Goal: Find specific page/section: Find specific page/section

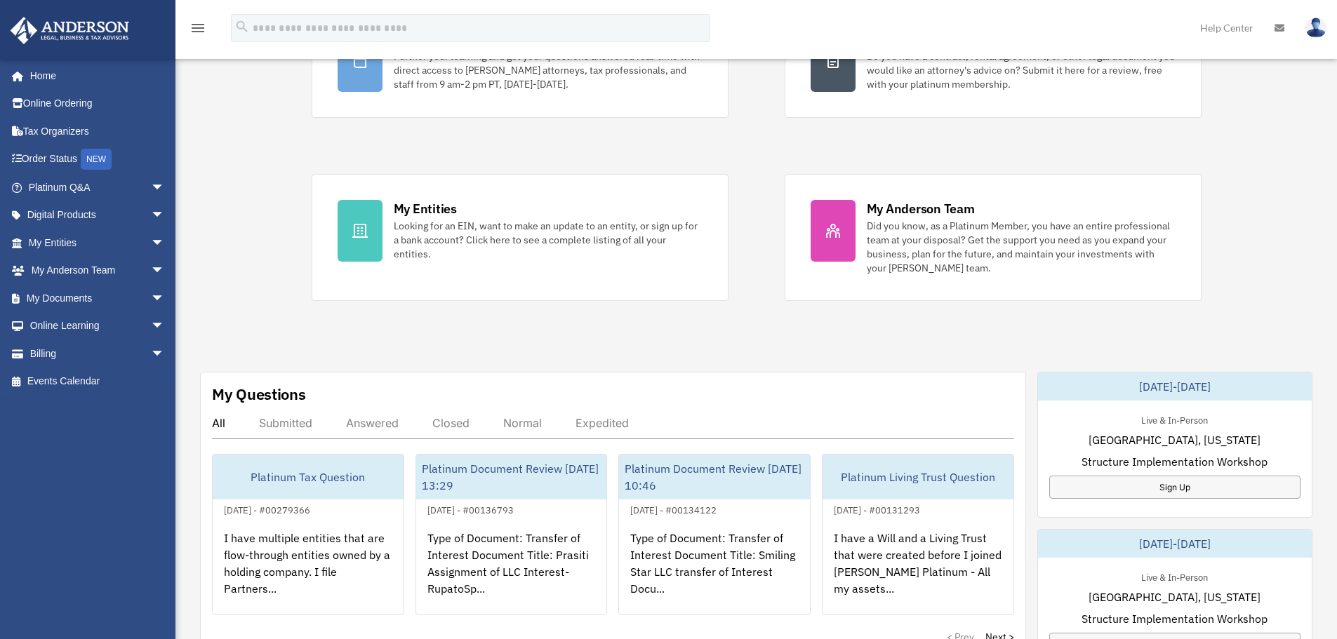
scroll to position [211, 0]
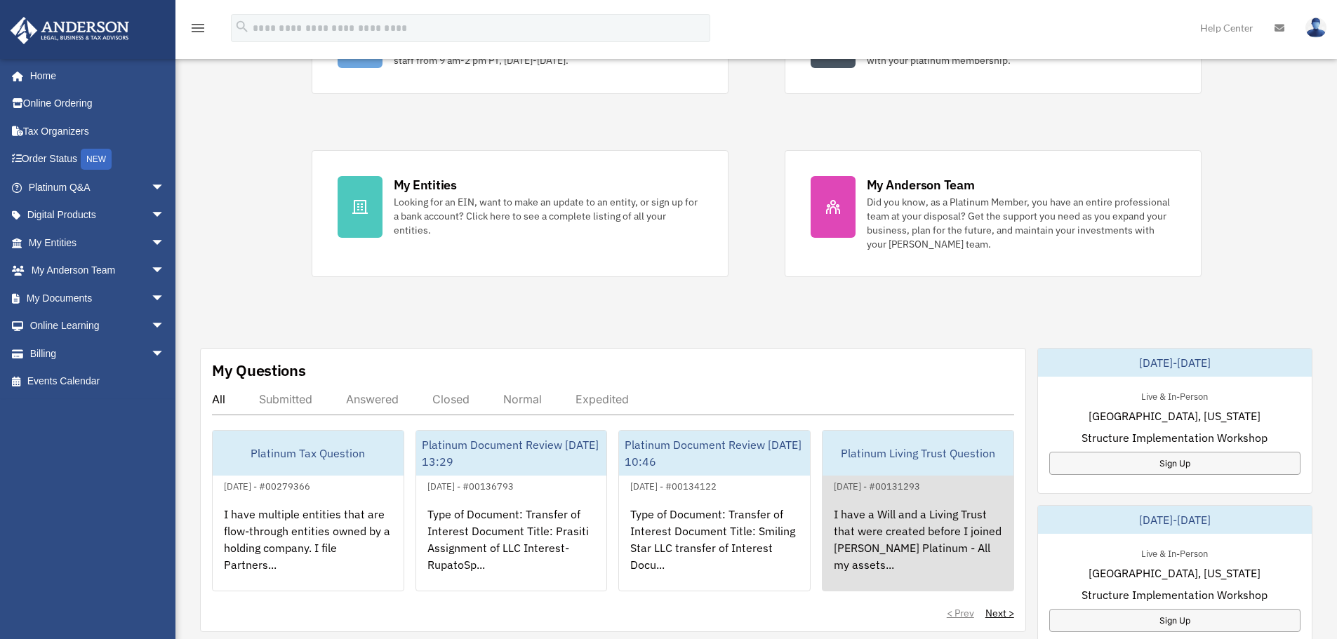
click at [946, 548] on div "I have a Will and a Living Trust that were created before I joined Anderson Pla…" at bounding box center [918, 550] width 191 height 110
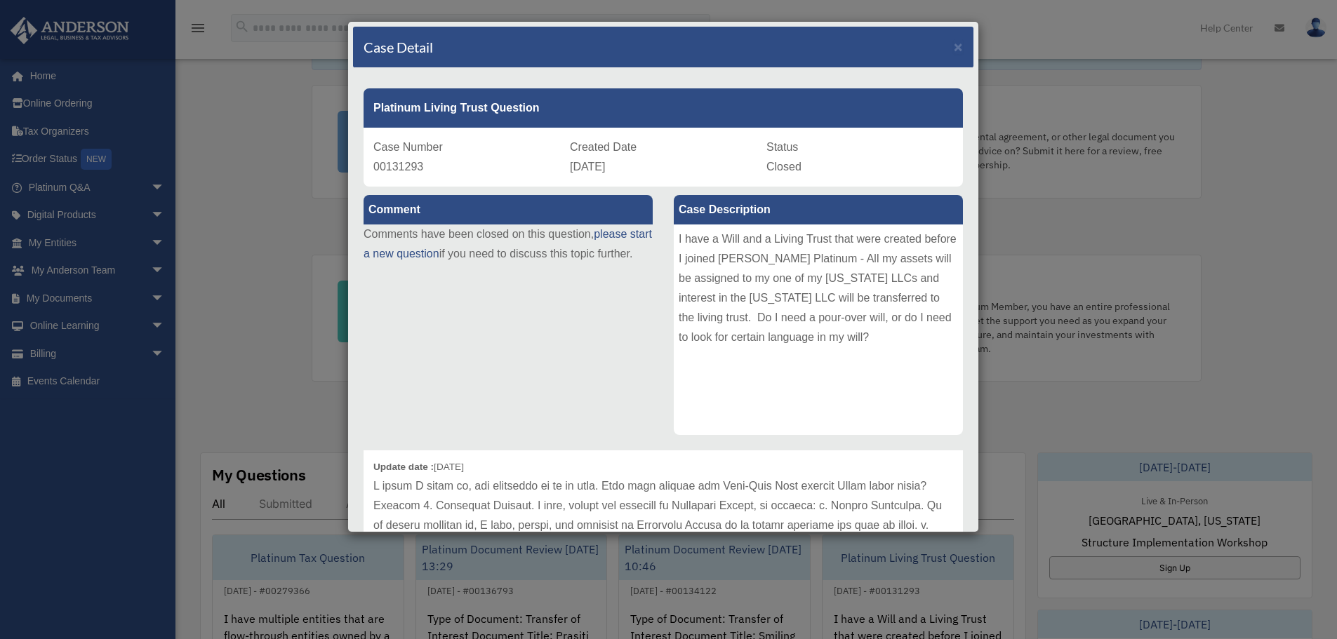
scroll to position [0, 0]
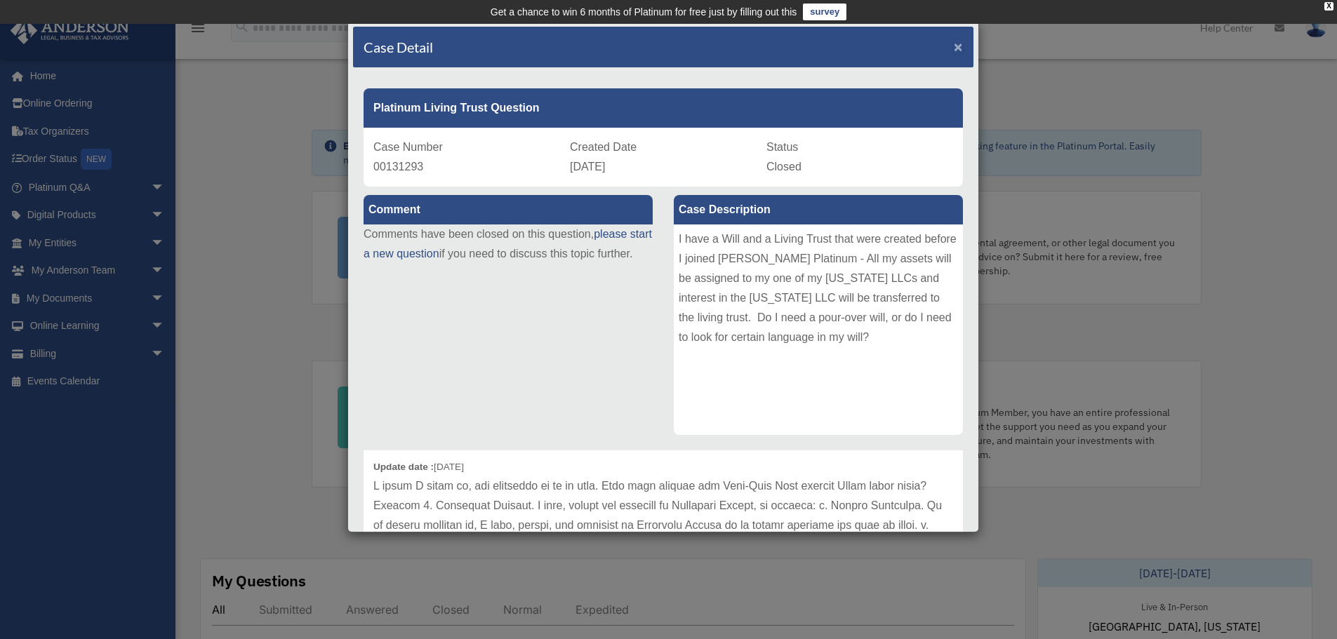
click at [954, 44] on span "×" at bounding box center [958, 47] width 9 height 16
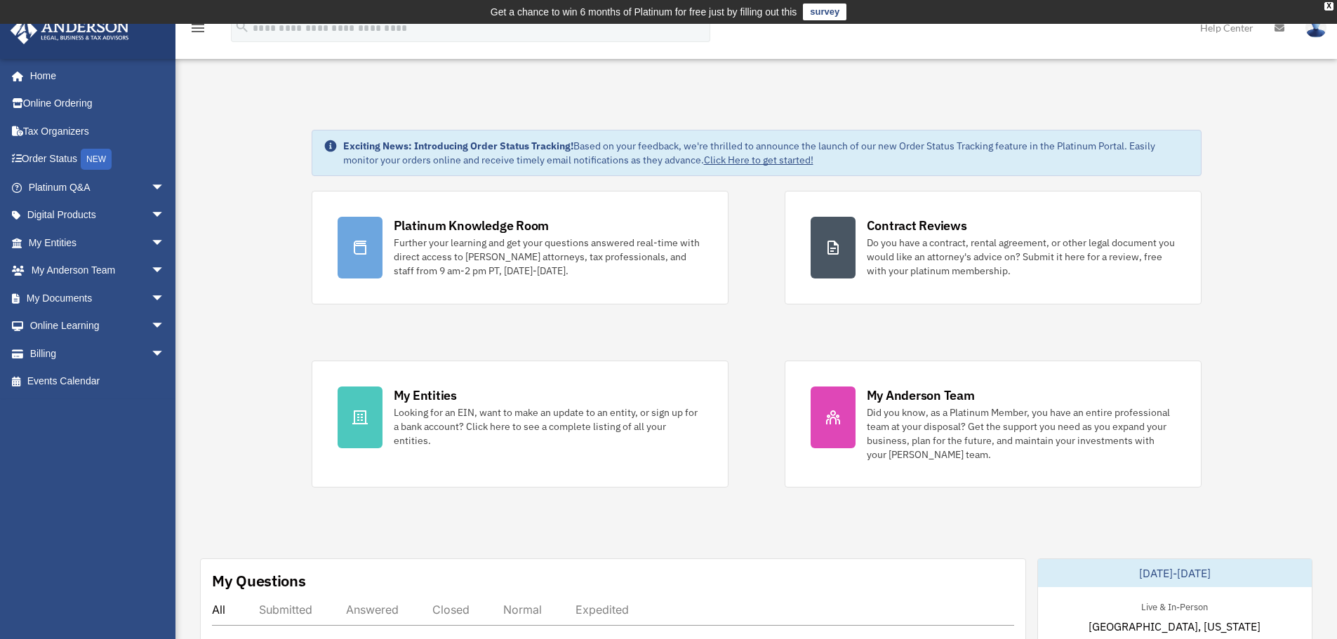
scroll to position [402, 0]
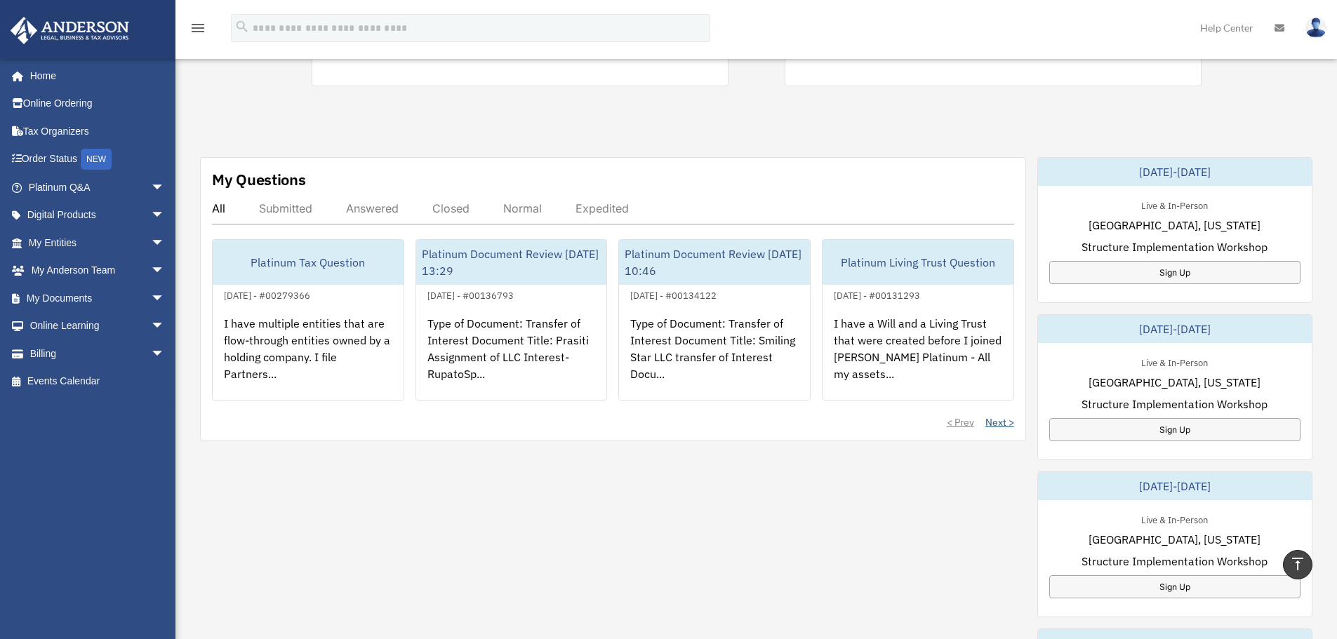
click at [994, 419] on link "Next >" at bounding box center [1000, 423] width 29 height 14
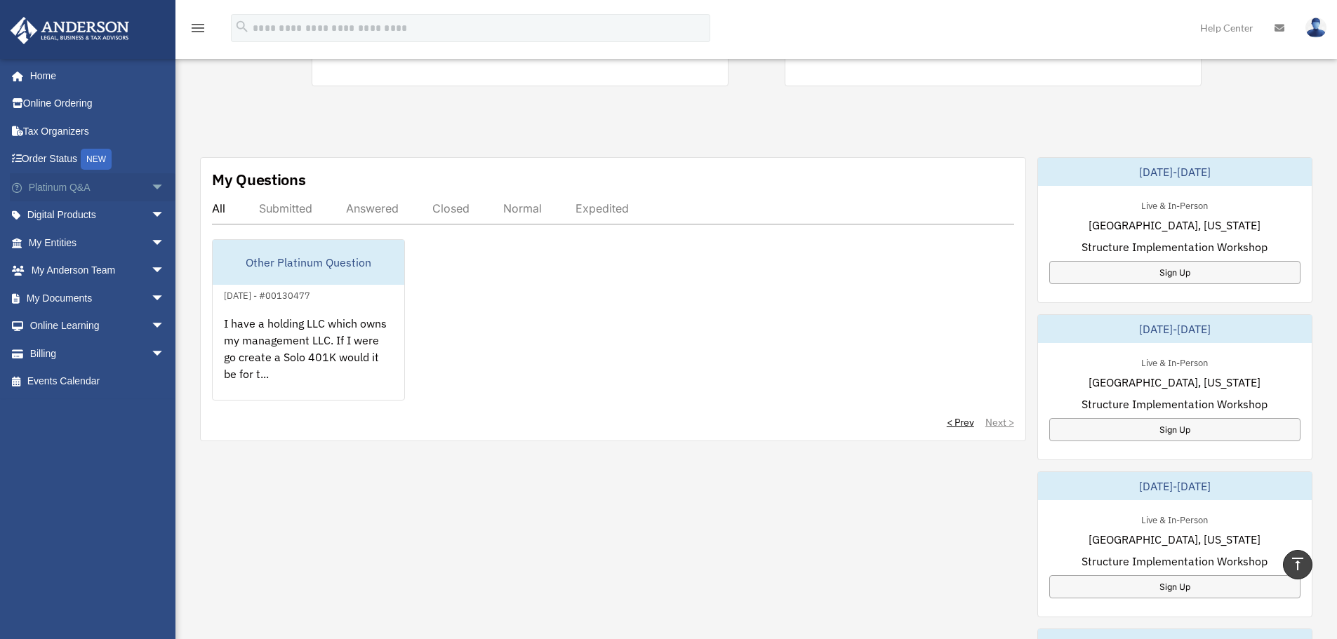
click at [151, 184] on span "arrow_drop_down" at bounding box center [165, 187] width 28 height 29
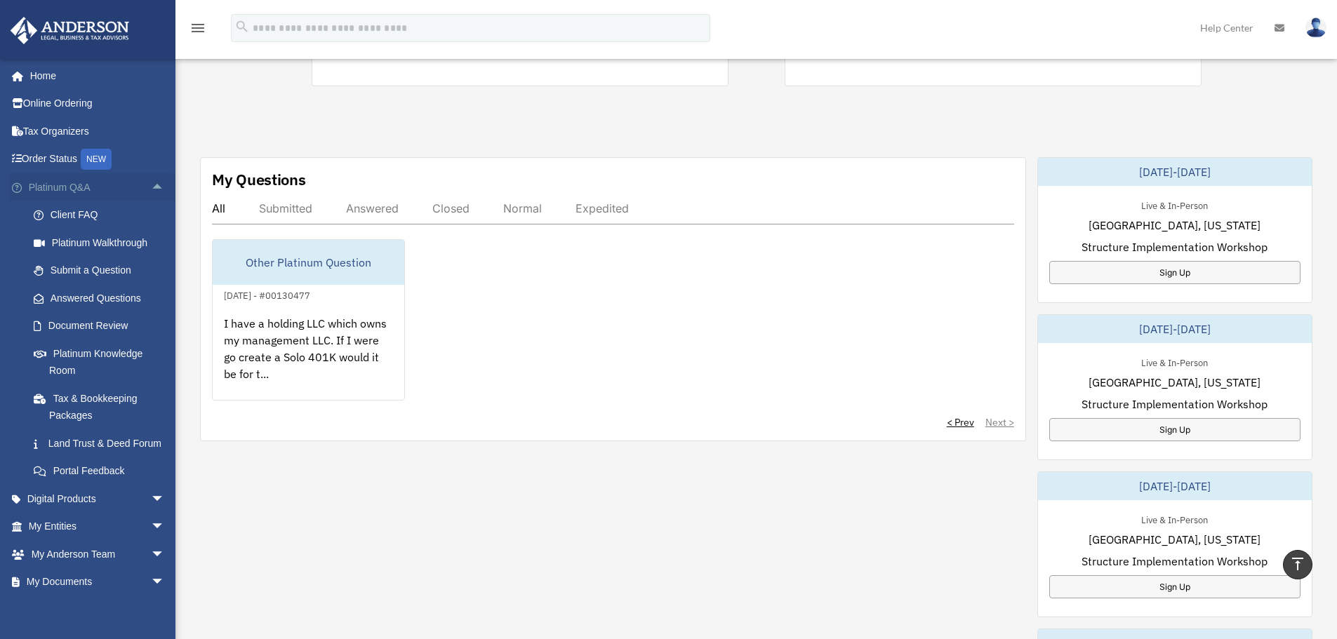
click at [151, 184] on span "arrow_drop_up" at bounding box center [165, 187] width 28 height 29
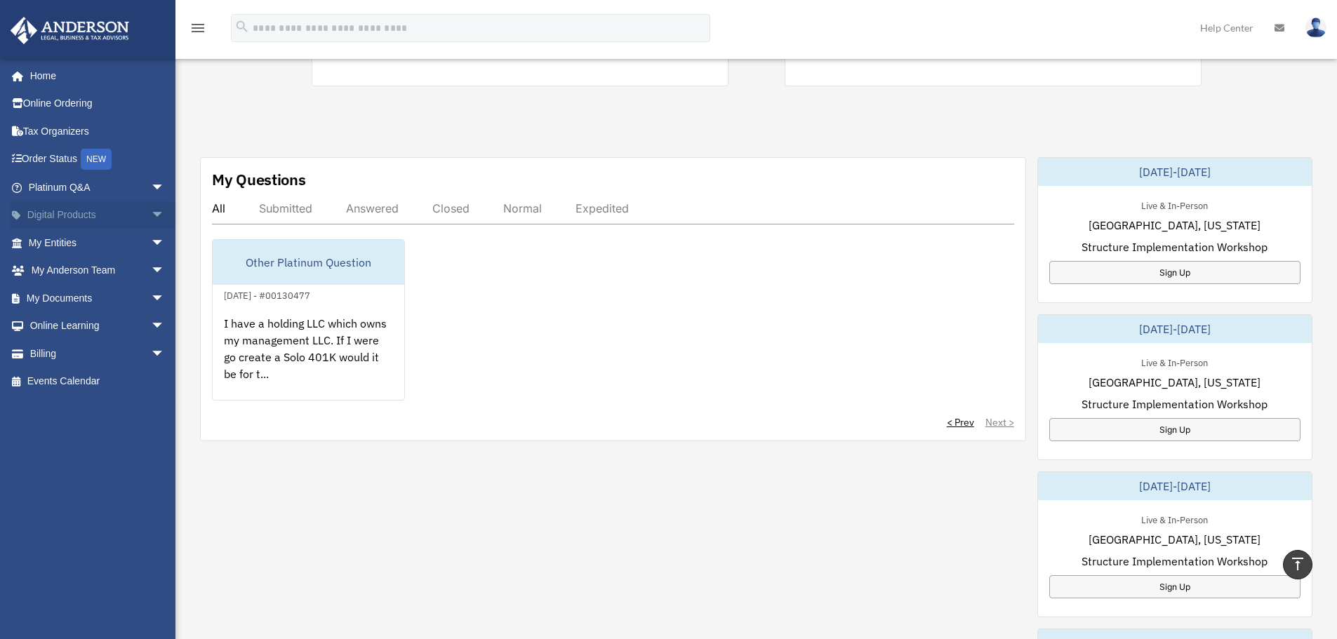
click at [152, 215] on span "arrow_drop_down" at bounding box center [165, 215] width 28 height 29
click at [152, 215] on span "arrow_drop_up" at bounding box center [165, 215] width 28 height 29
click at [153, 237] on span "arrow_drop_down" at bounding box center [165, 243] width 28 height 29
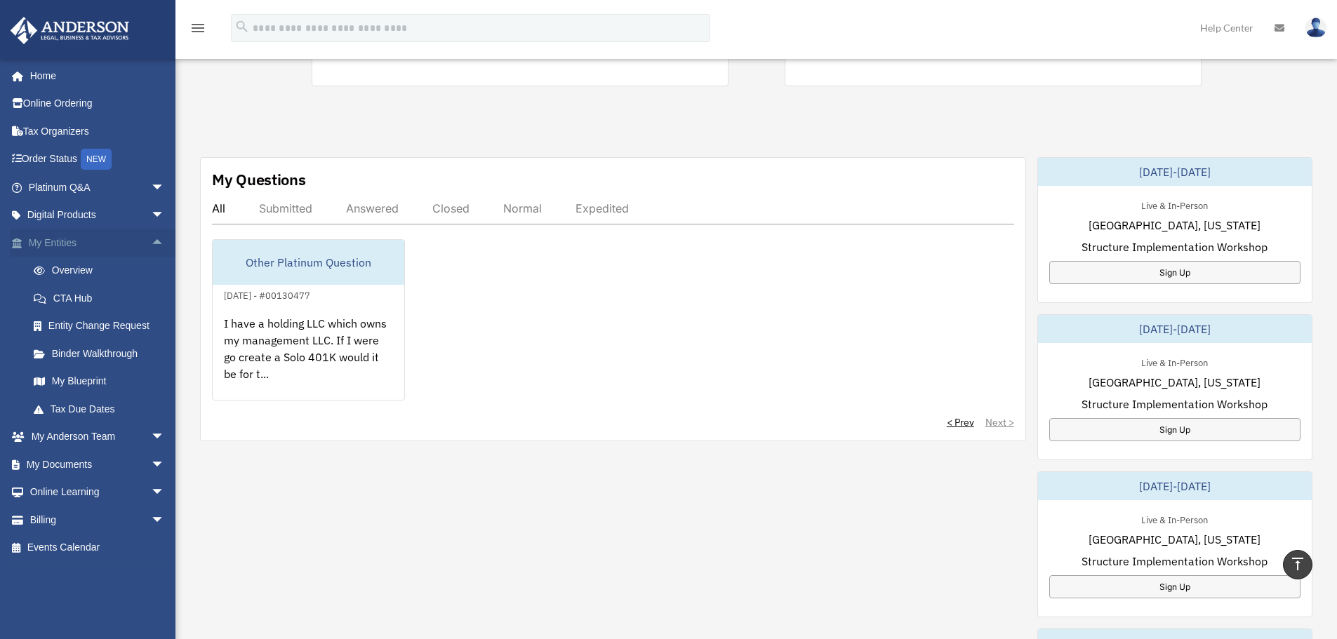
click at [153, 237] on span "arrow_drop_up" at bounding box center [165, 243] width 28 height 29
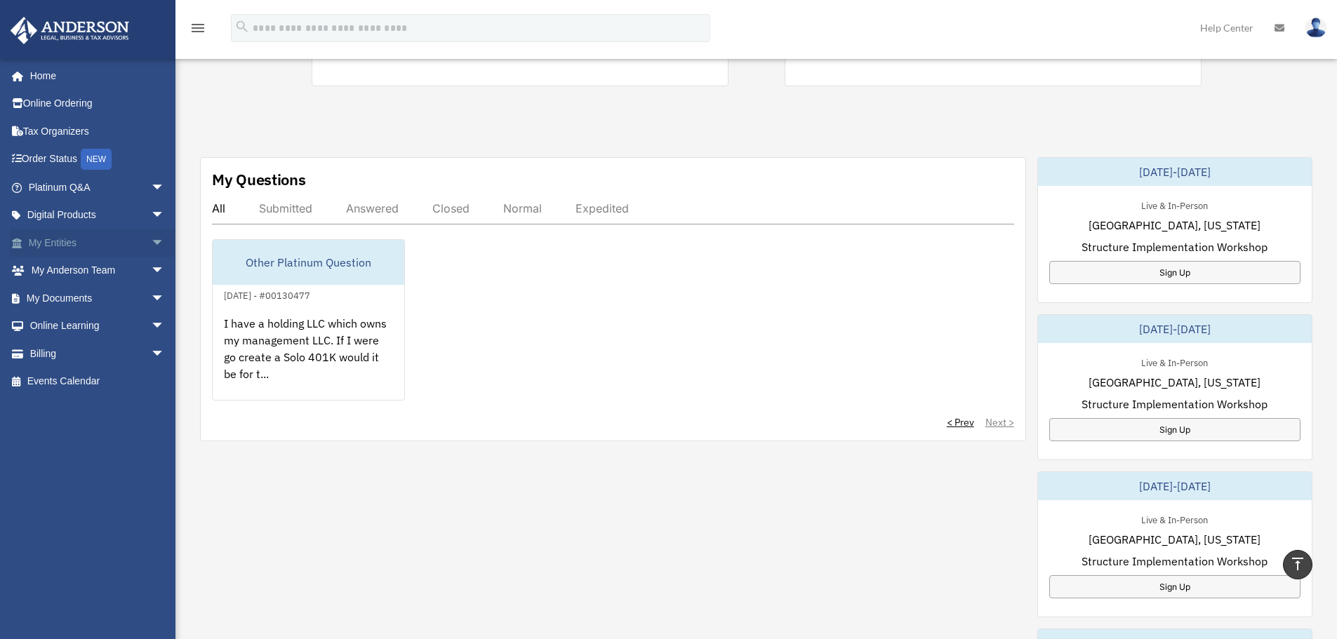
click at [153, 237] on span "arrow_drop_down" at bounding box center [165, 243] width 28 height 29
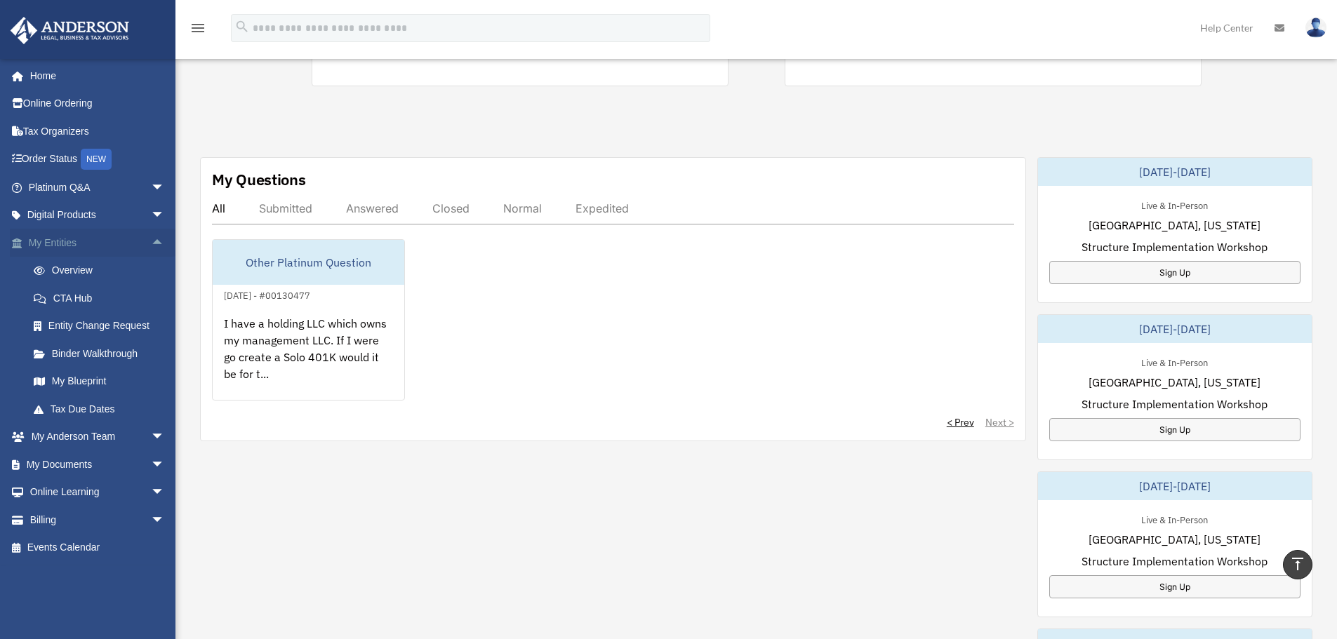
click at [153, 237] on span "arrow_drop_up" at bounding box center [165, 243] width 28 height 29
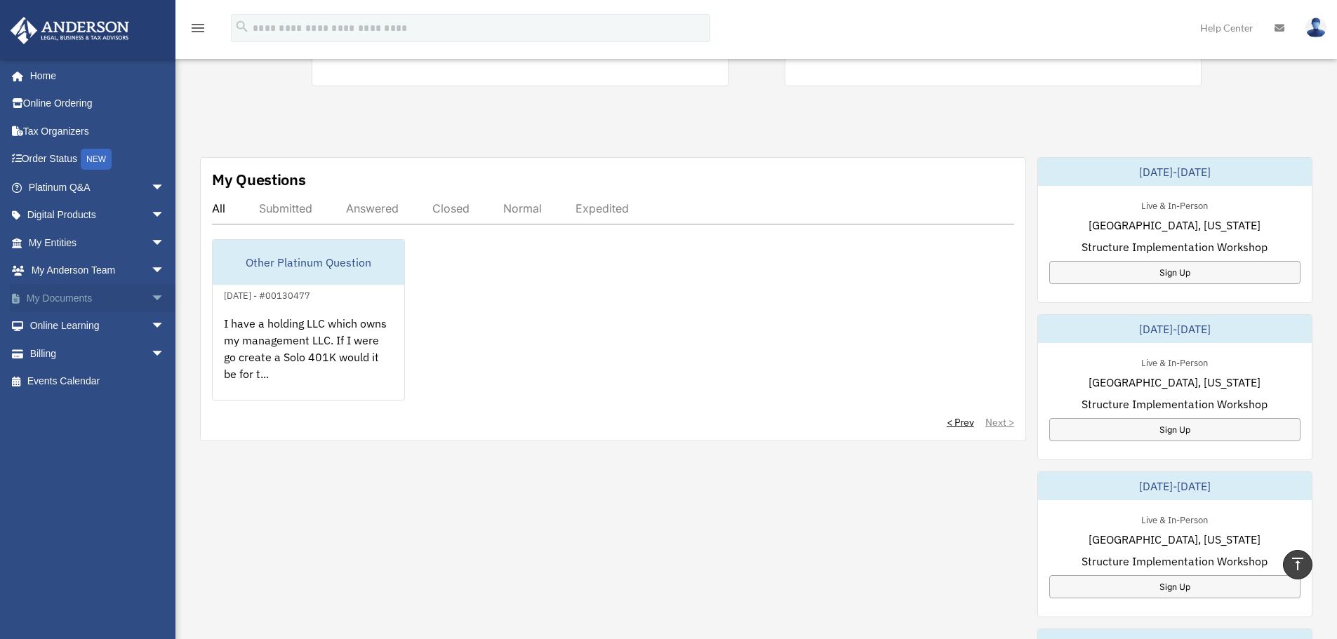
click at [151, 297] on span "arrow_drop_down" at bounding box center [165, 298] width 28 height 29
click at [102, 349] on link "Meeting Minutes" at bounding box center [103, 354] width 166 height 28
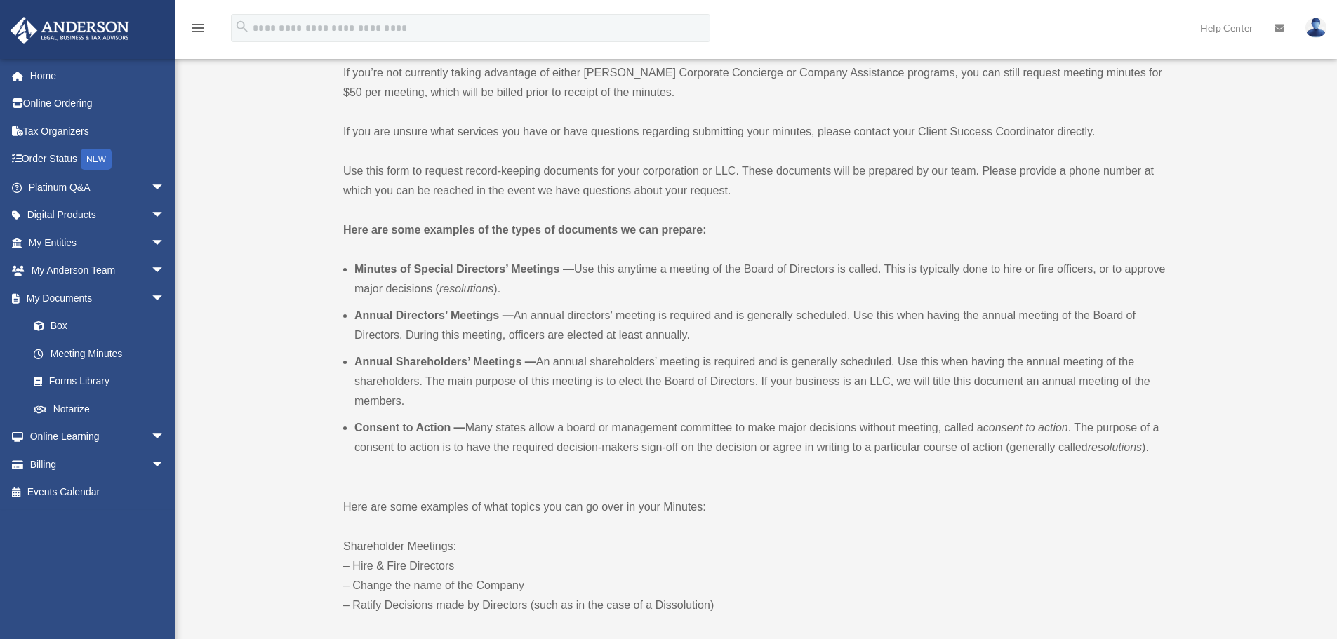
scroll to position [351, 0]
